Goal: Task Accomplishment & Management: Use online tool/utility

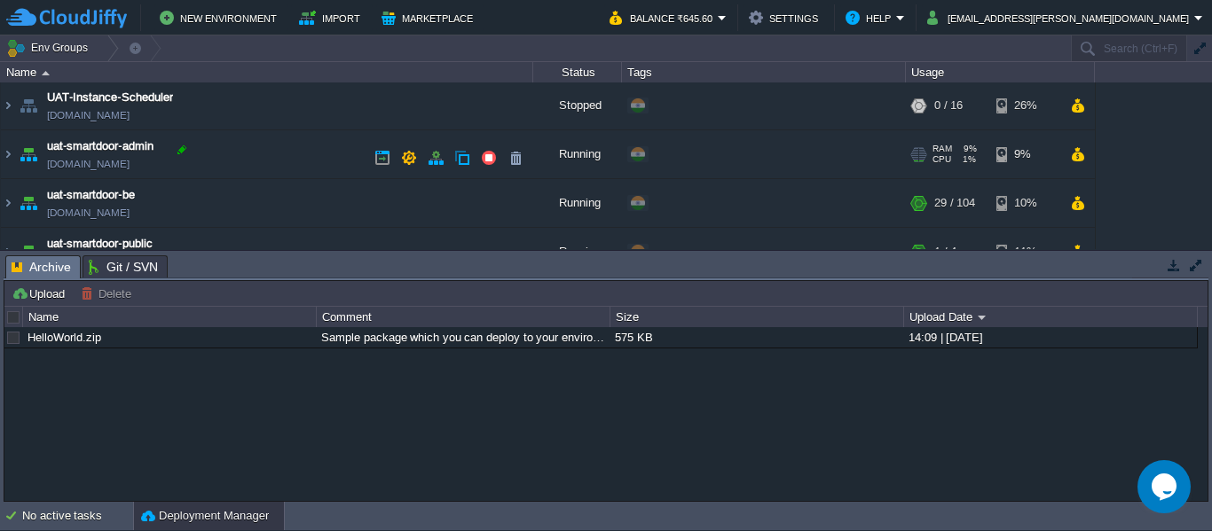
scroll to position [224, 0]
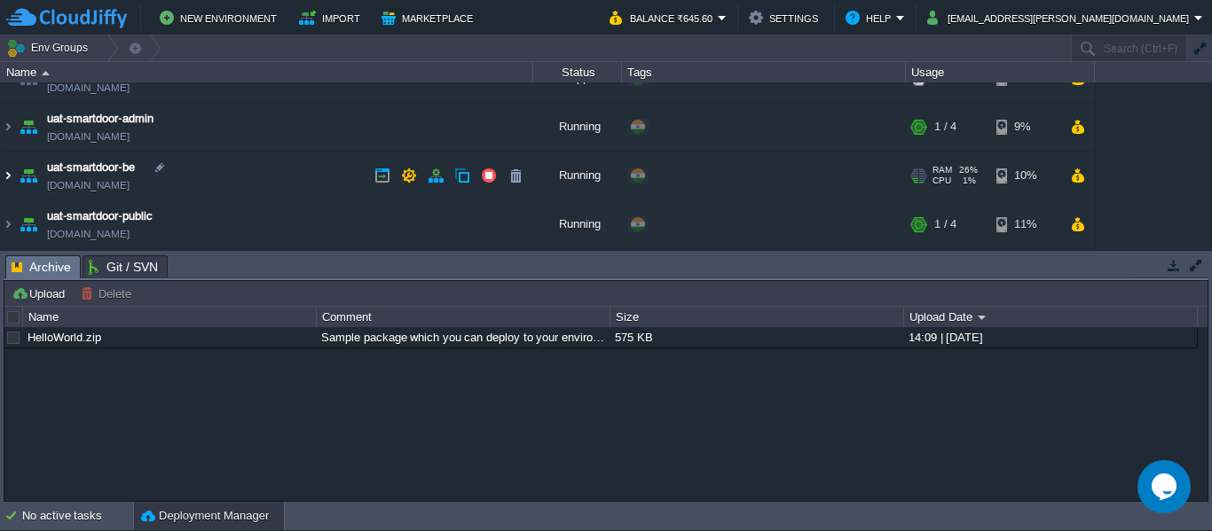
click at [6, 179] on img at bounding box center [8, 176] width 14 height 48
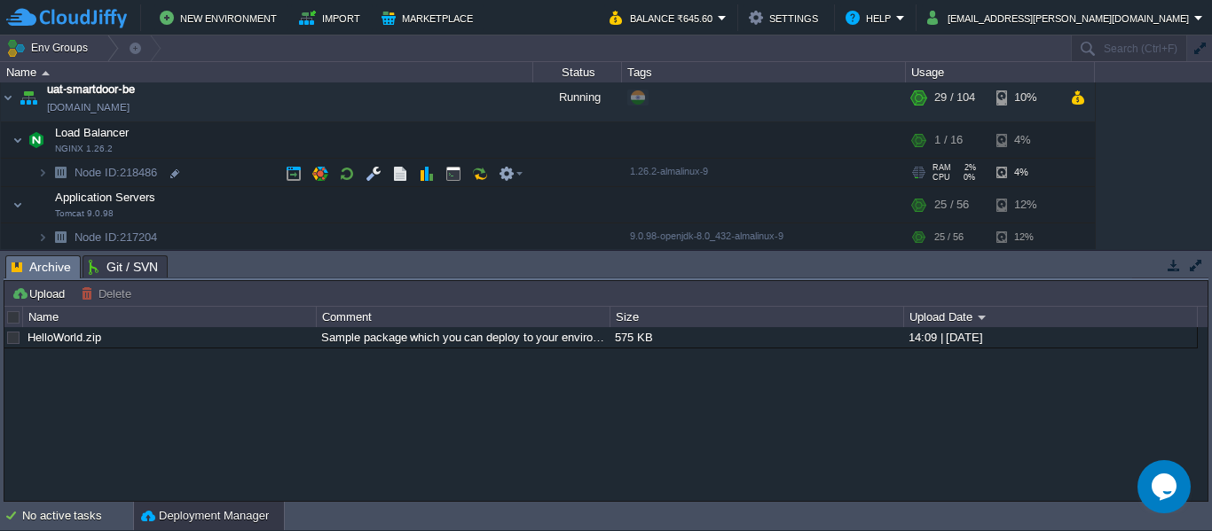
scroll to position [301, 0]
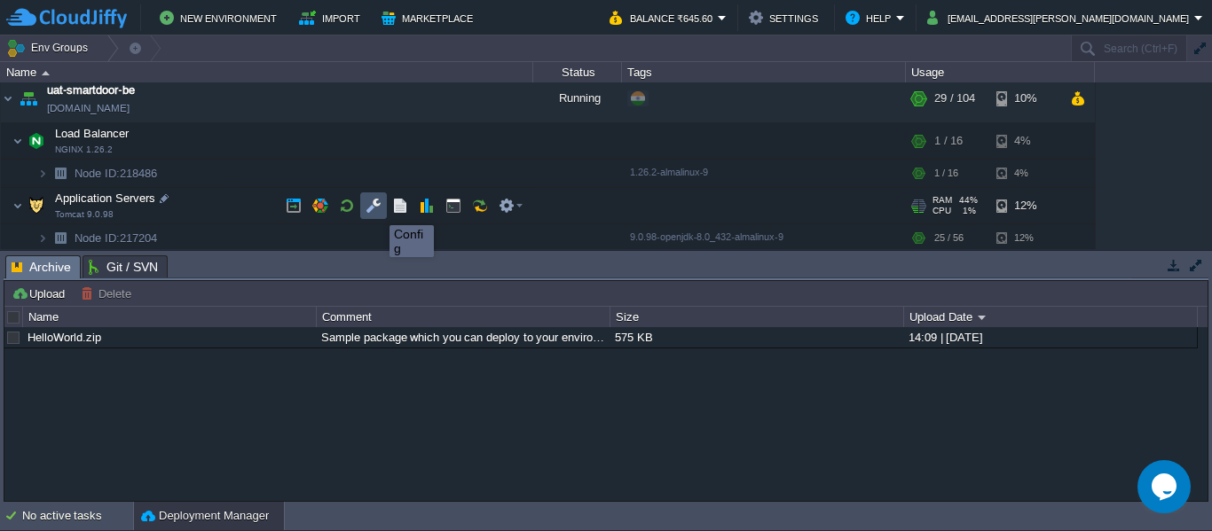
click at [376, 209] on button "button" at bounding box center [373, 206] width 16 height 16
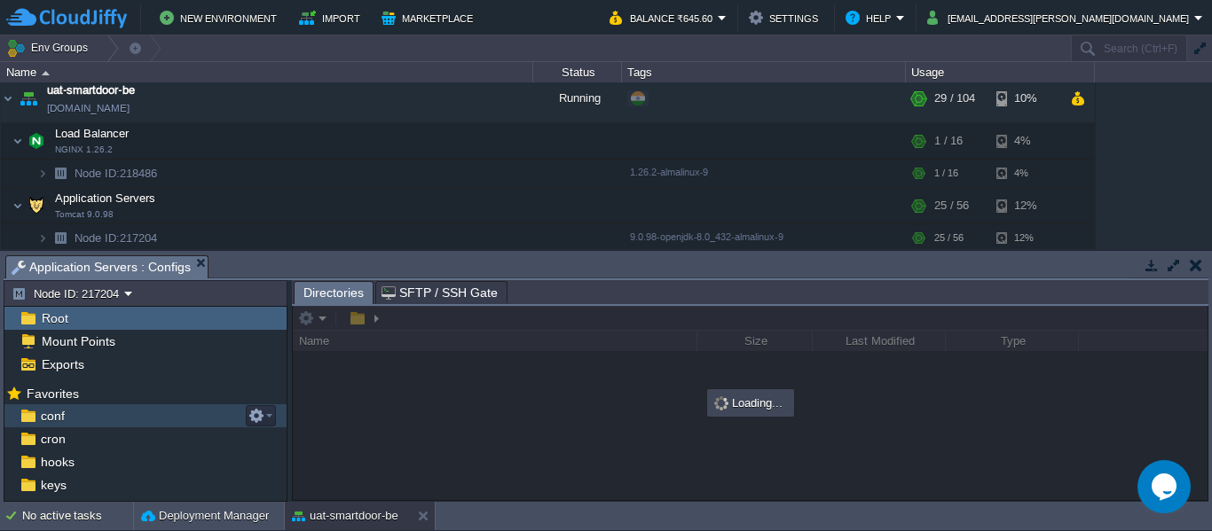
scroll to position [130, 0]
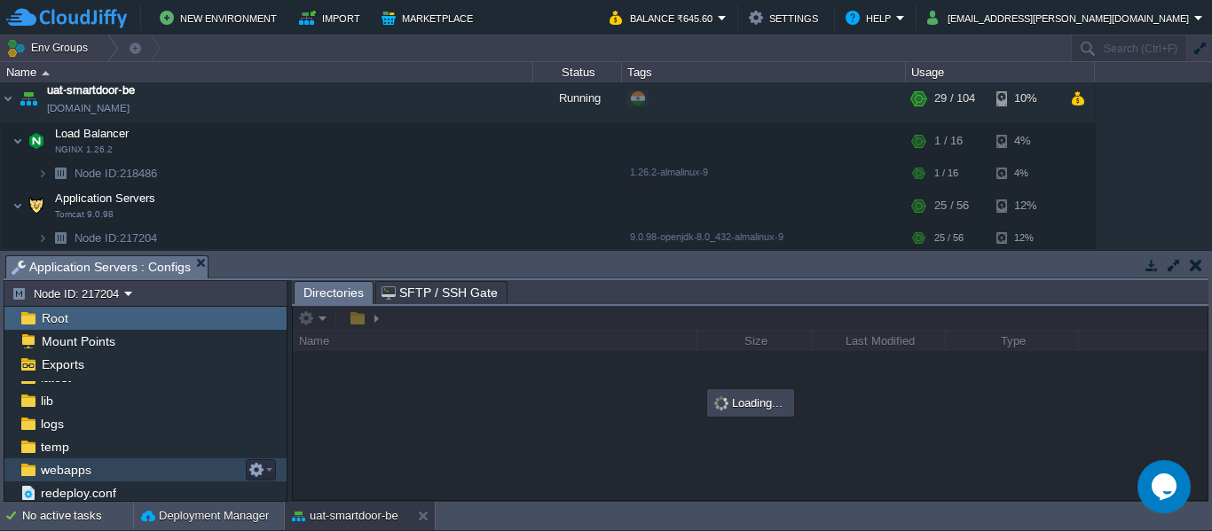
click at [75, 472] on span "webapps" at bounding box center [65, 470] width 57 height 16
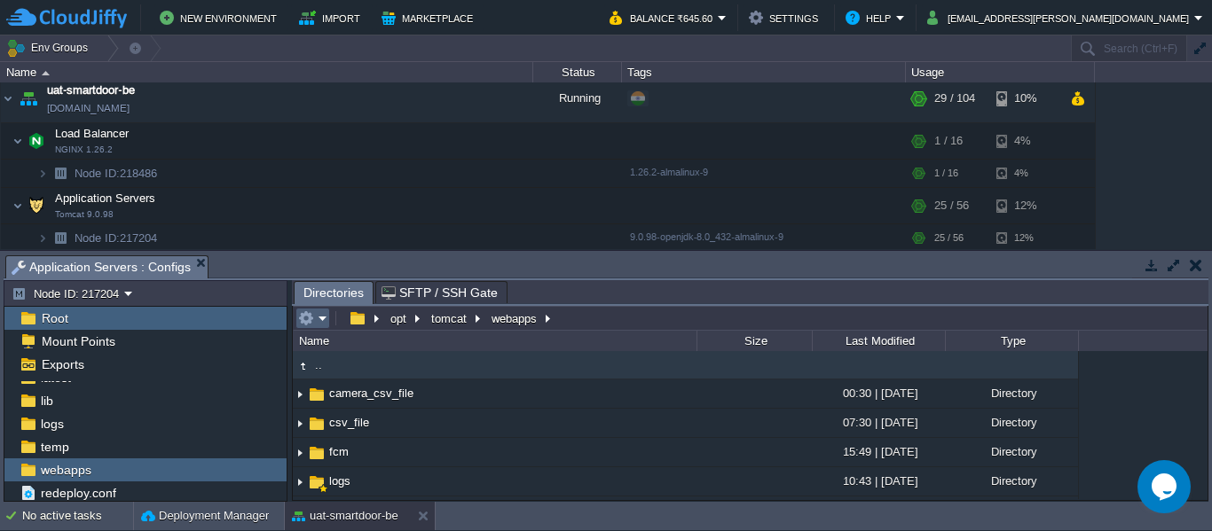
click at [318, 318] on em at bounding box center [312, 318] width 29 height 16
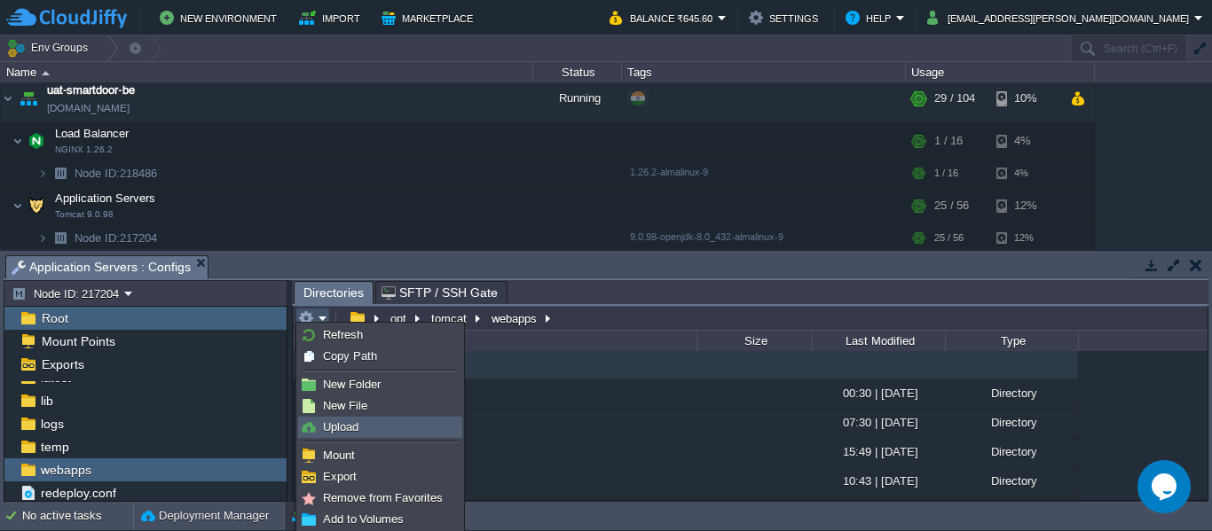
click at [345, 420] on span "Upload" at bounding box center [340, 426] width 35 height 13
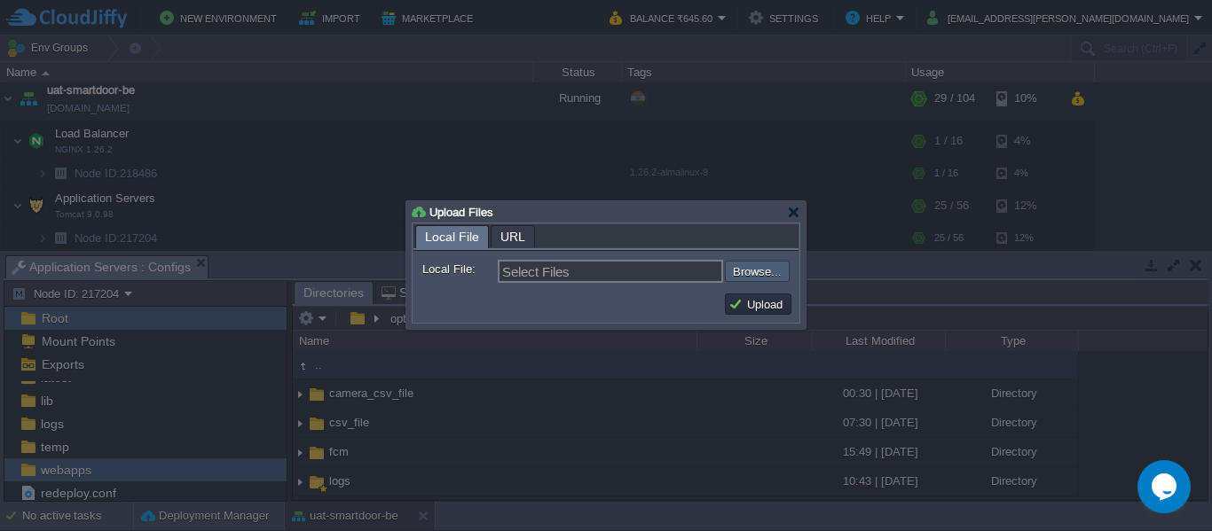
click at [763, 273] on input "file" at bounding box center [677, 271] width 224 height 21
type input "C:\fakepath\smartdoor-smartlockservice-1.1.1-SNAPSHOT.jar"
type input "smartdoor-smartlockservice-1.1.1-SNAPSHOT.jar"
click at [765, 306] on button "Upload" at bounding box center [757, 304] width 59 height 16
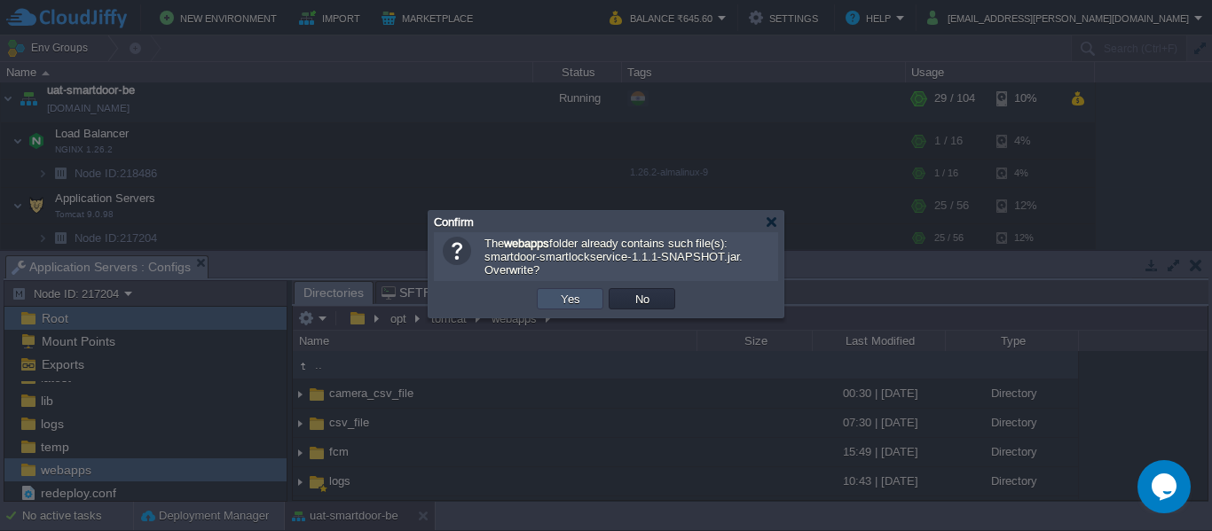
click at [561, 298] on button "Yes" at bounding box center [570, 299] width 30 height 16
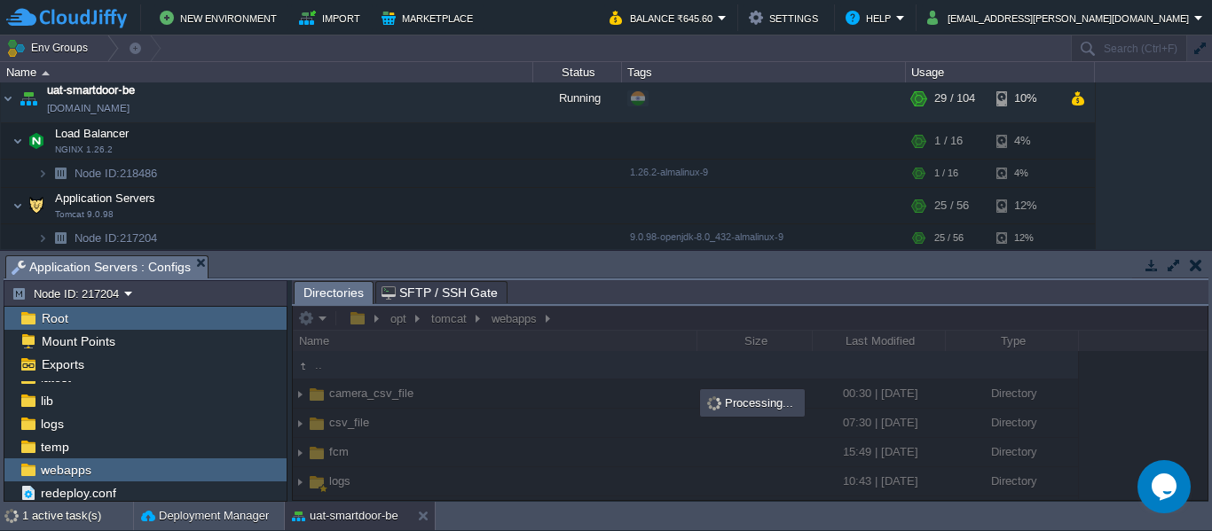
scroll to position [0, 0]
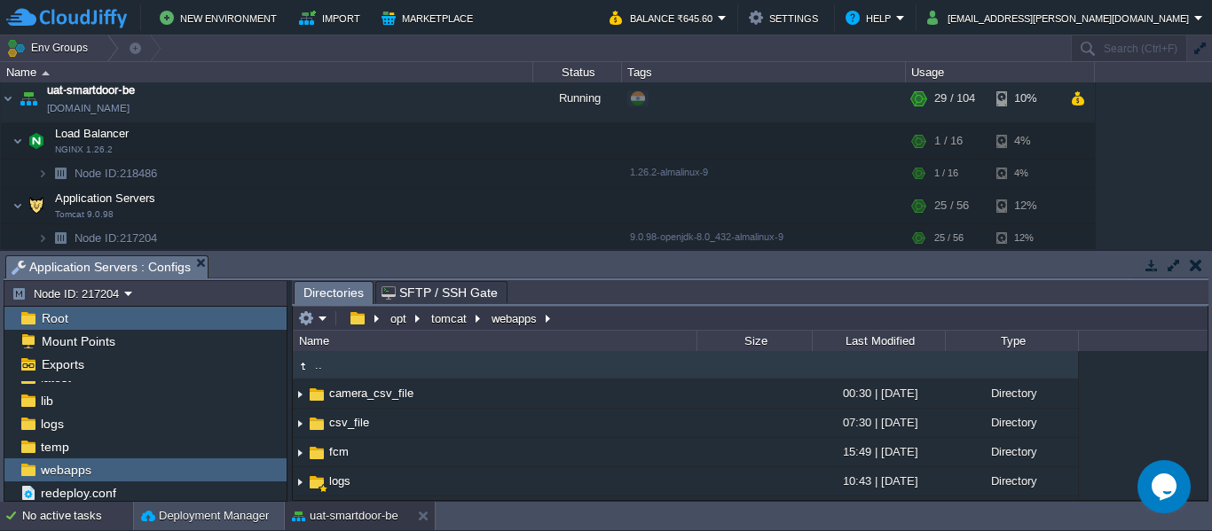
click at [44, 508] on div "No active tasks" at bounding box center [77, 516] width 111 height 28
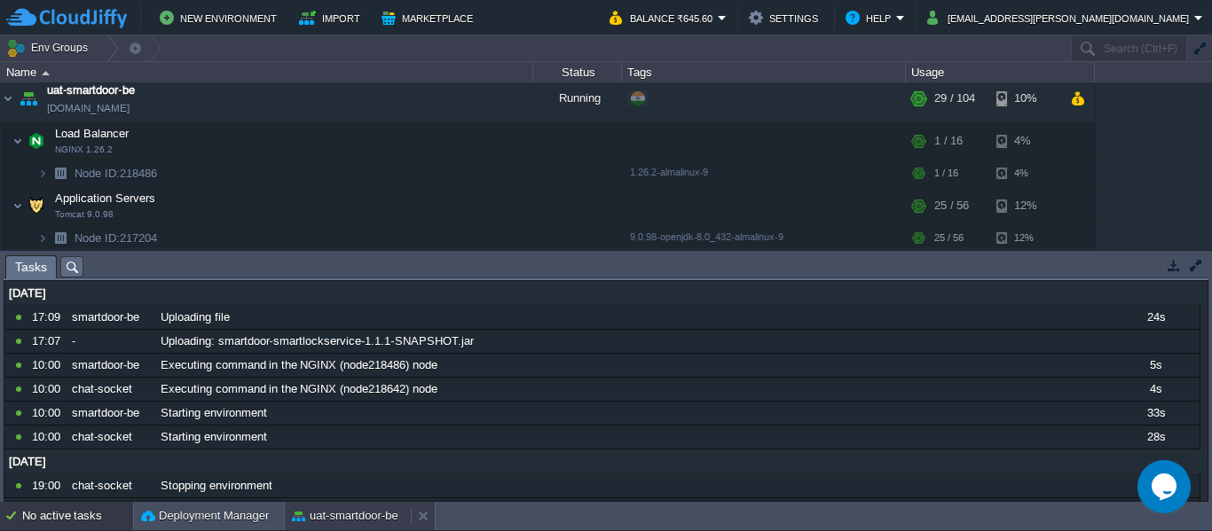
click at [319, 510] on button "uat-smartdoor-be" at bounding box center [345, 516] width 106 height 18
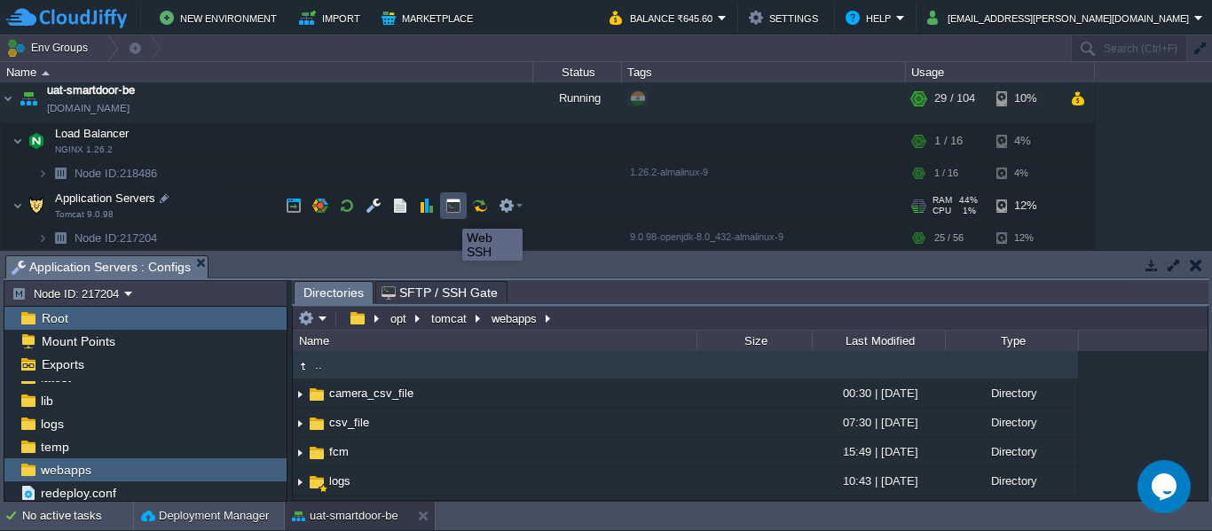
click at [449, 213] on button "button" at bounding box center [453, 206] width 16 height 16
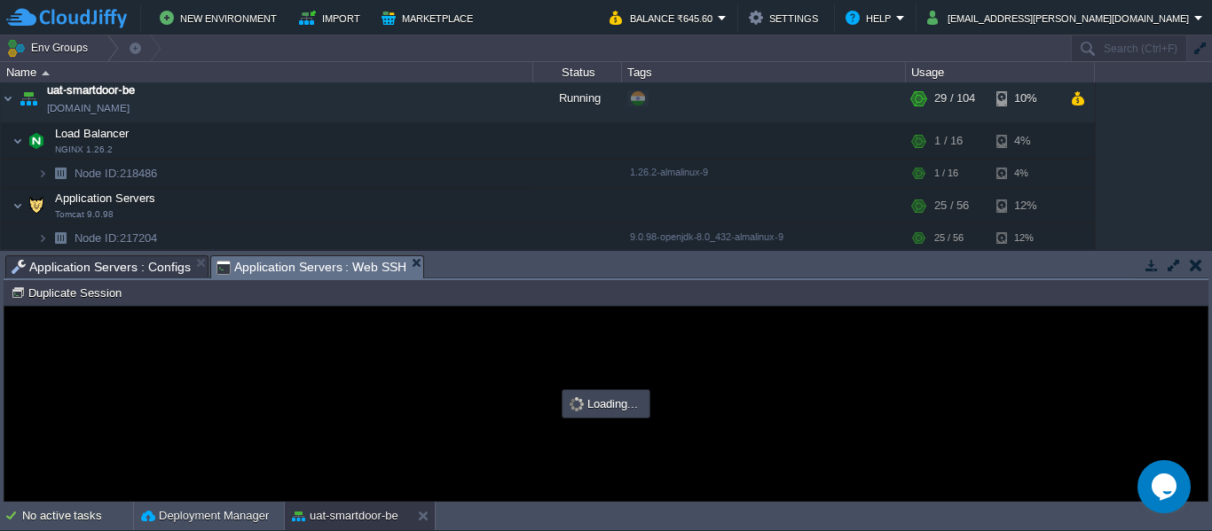
type input "#000000"
